Goal: Book appointment/travel/reservation

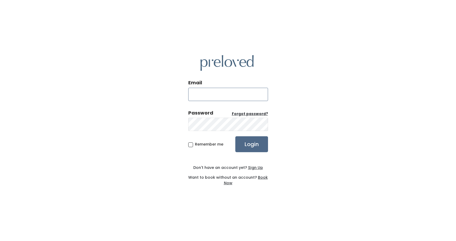
type input "[EMAIL_ADDRESS][DOMAIN_NAME]"
click at [254, 147] on input "Login" at bounding box center [251, 145] width 33 height 16
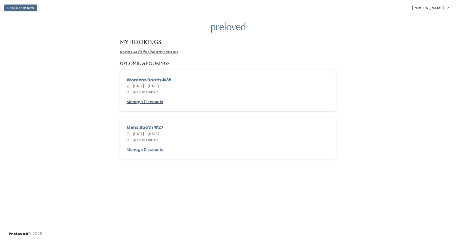
click at [150, 101] on u "Manage Discounts" at bounding box center [144, 101] width 37 height 5
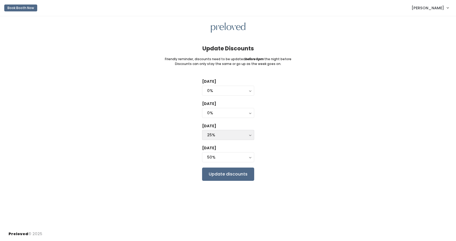
click at [243, 135] on div "25%" at bounding box center [228, 135] width 42 height 6
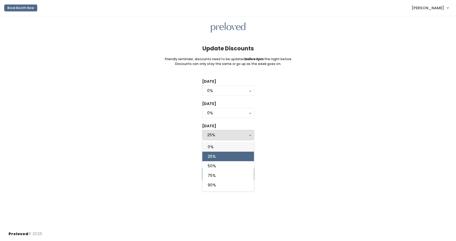
click at [228, 144] on link "0%" at bounding box center [228, 147] width 52 height 10
select select "0%"
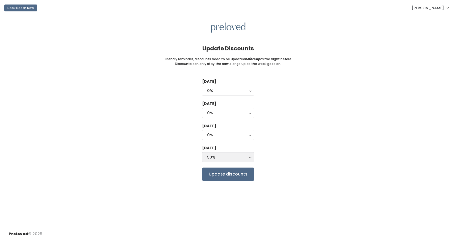
click at [232, 157] on div "50%" at bounding box center [228, 158] width 42 height 6
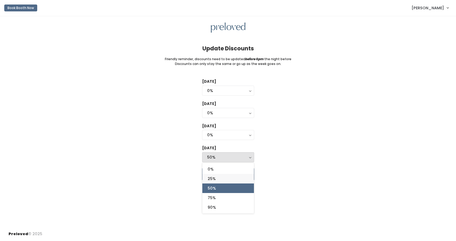
click at [229, 177] on link "25%" at bounding box center [228, 179] width 52 height 10
select select "25%"
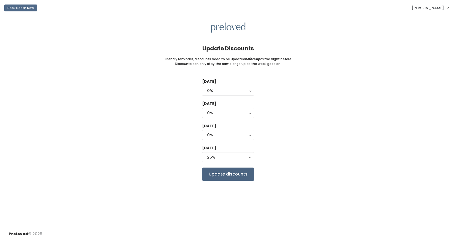
click at [231, 172] on input "Update discounts" at bounding box center [228, 174] width 52 height 13
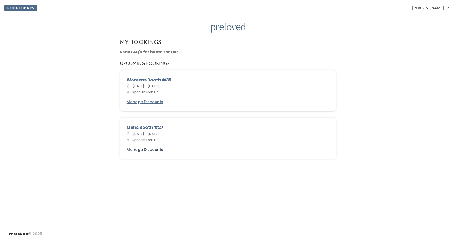
click at [143, 150] on u "Manage Discounts" at bounding box center [144, 149] width 37 height 5
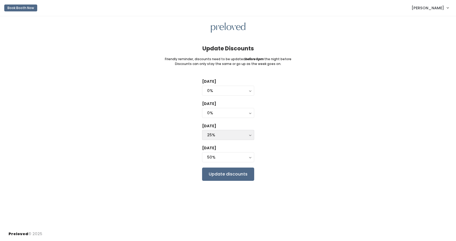
click at [231, 134] on div "25%" at bounding box center [228, 135] width 42 height 6
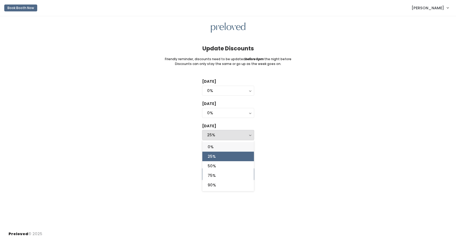
click at [226, 146] on link "0%" at bounding box center [228, 147] width 52 height 10
select select "0%"
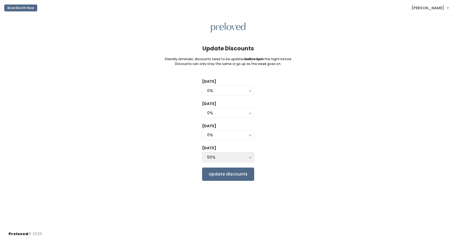
click at [224, 158] on div "50%" at bounding box center [228, 158] width 42 height 6
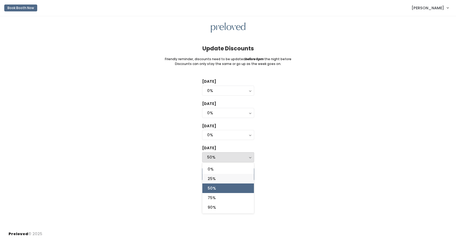
click at [222, 180] on link "25%" at bounding box center [228, 179] width 52 height 10
select select "25%"
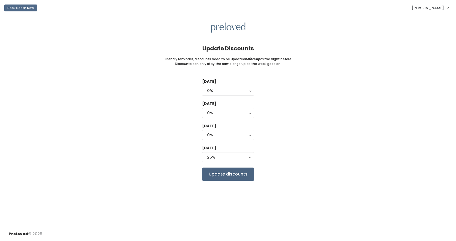
click at [228, 175] on input "Update discounts" at bounding box center [228, 174] width 52 height 13
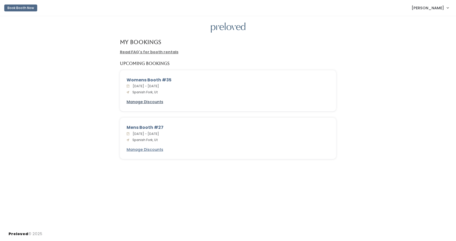
click at [150, 100] on u "Manage Discounts" at bounding box center [144, 101] width 37 height 5
click at [148, 52] on link "Read FAQ's for booth rentals" at bounding box center [149, 51] width 58 height 5
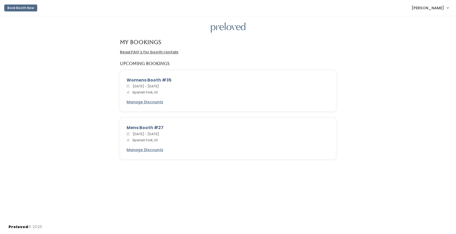
click at [144, 52] on link "Read FAQ's for booth rentals" at bounding box center [149, 51] width 58 height 5
click at [30, 9] on button "Book Booth Now" at bounding box center [20, 8] width 33 height 7
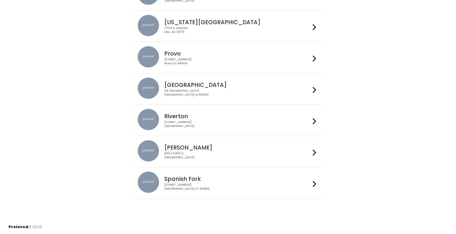
scroll to position [168, 0]
click at [197, 185] on div "[STREET_ADDRESS]" at bounding box center [237, 187] width 146 height 8
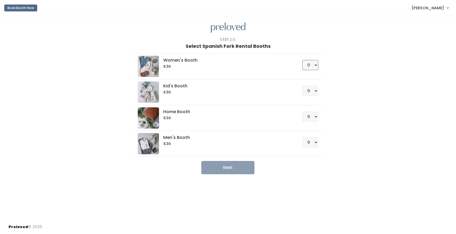
select select "1"
click at [237, 169] on button "Next" at bounding box center [227, 167] width 53 height 13
